Goal: Transaction & Acquisition: Purchase product/service

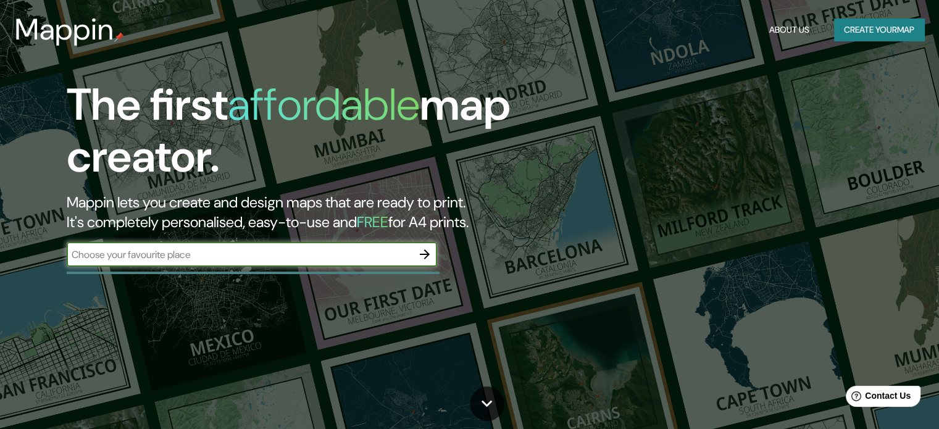
click at [172, 250] on input "text" at bounding box center [240, 255] width 346 height 14
type input "e"
click at [867, 27] on button "Create your map" at bounding box center [879, 30] width 90 height 23
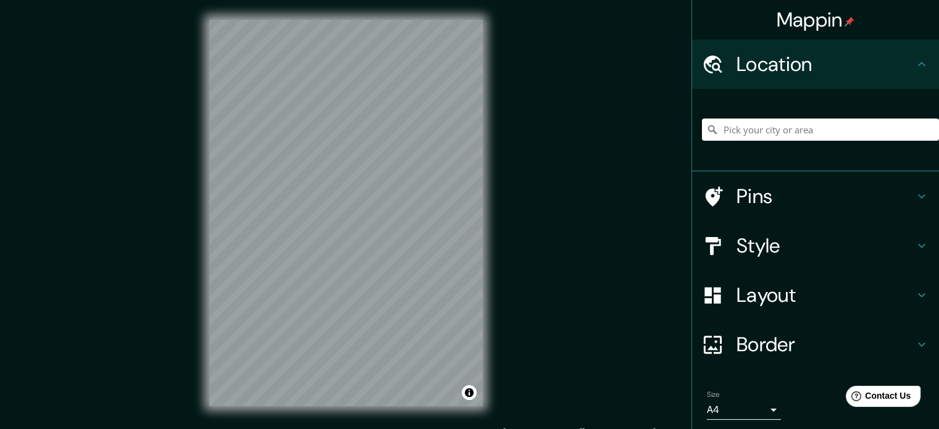
click at [765, 130] on input "Pick your city or area" at bounding box center [820, 130] width 237 height 22
type input "El [PERSON_NAME], [GEOGRAPHIC_DATA], [GEOGRAPHIC_DATA]"
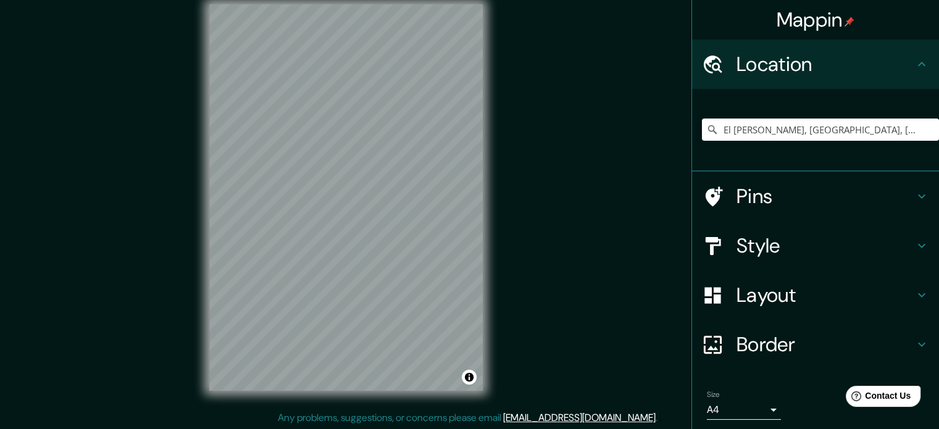
scroll to position [16, 0]
click at [877, 130] on input "El [PERSON_NAME], [GEOGRAPHIC_DATA], [GEOGRAPHIC_DATA]" at bounding box center [820, 130] width 237 height 22
click at [870, 123] on input "El [PERSON_NAME], [GEOGRAPHIC_DATA], [GEOGRAPHIC_DATA]" at bounding box center [820, 130] width 237 height 22
click at [755, 293] on h4 "Layout" at bounding box center [826, 295] width 178 height 25
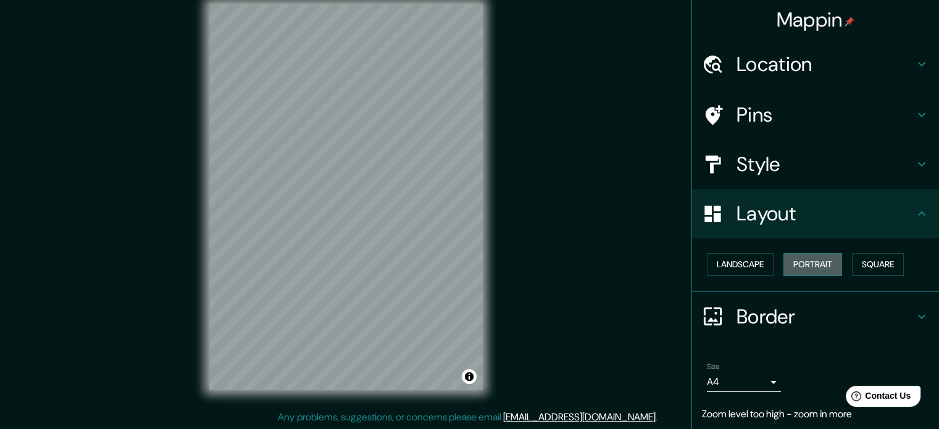
click at [804, 261] on button "Portrait" at bounding box center [813, 264] width 59 height 23
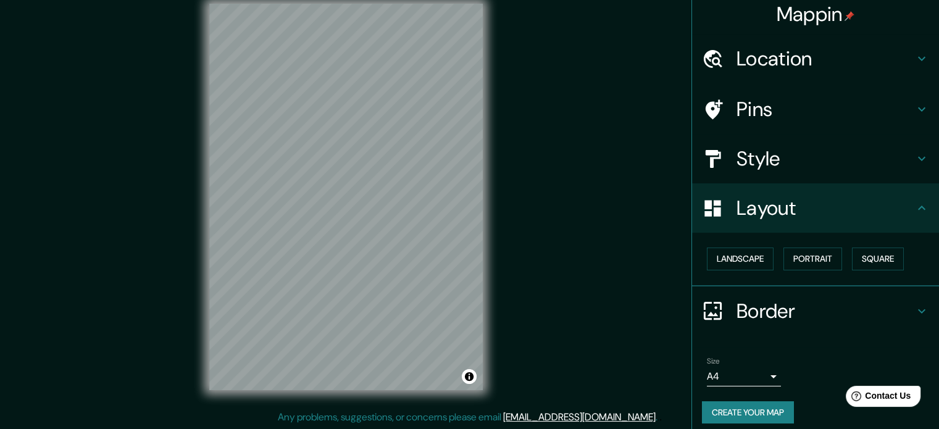
scroll to position [14, 0]
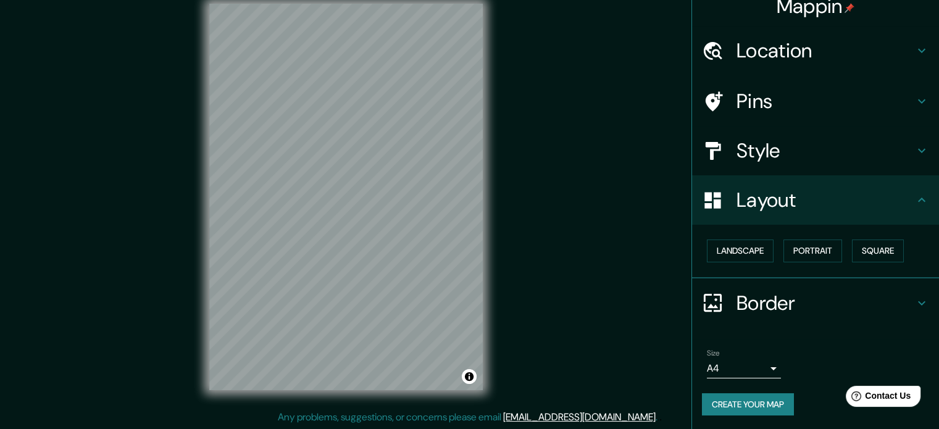
click at [791, 286] on div "Border" at bounding box center [815, 303] width 247 height 49
